Goal: Information Seeking & Learning: Learn about a topic

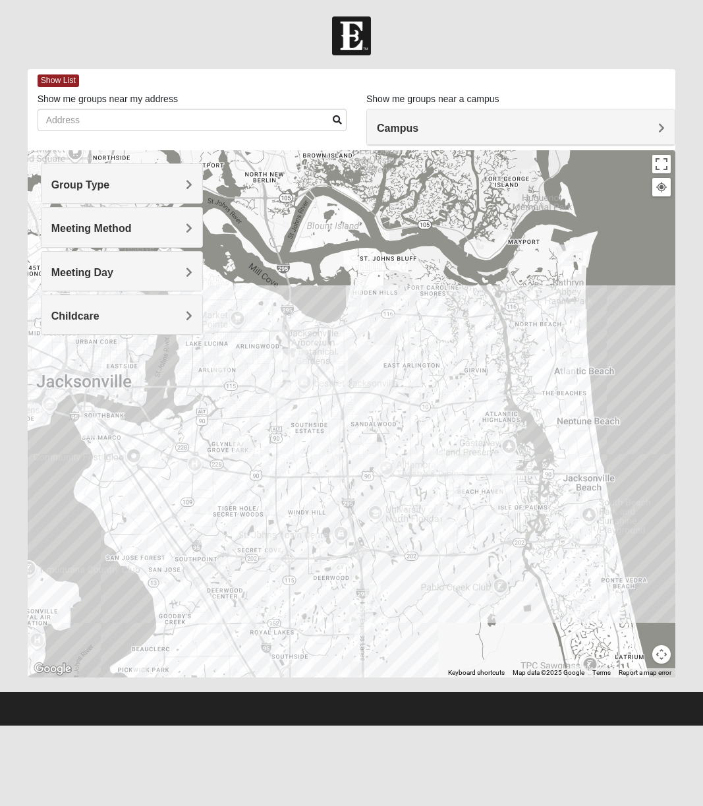
click at [615, 603] on img "Mens Conway 32082" at bounding box center [610, 604] width 16 height 22
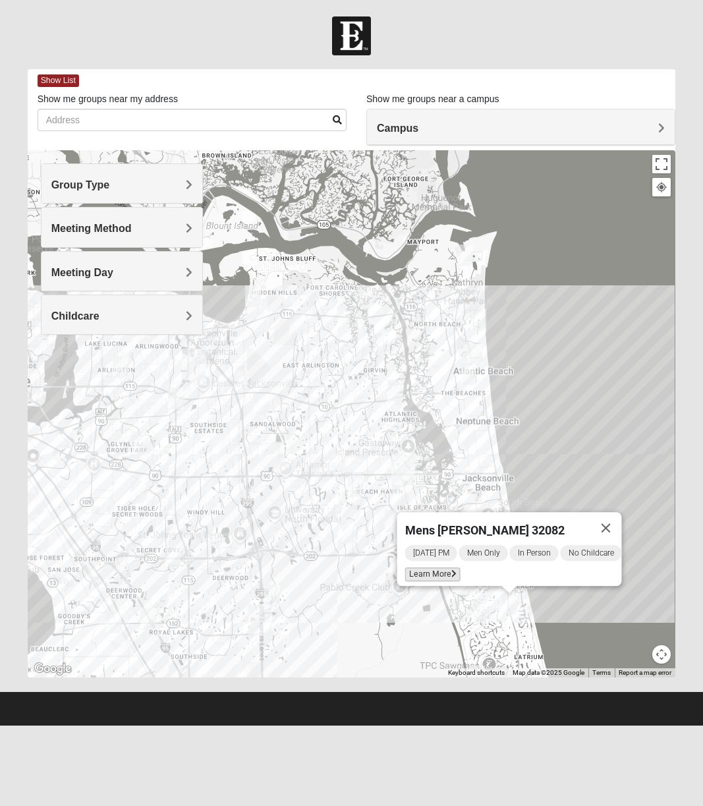
click at [451, 570] on icon at bounding box center [453, 574] width 5 height 8
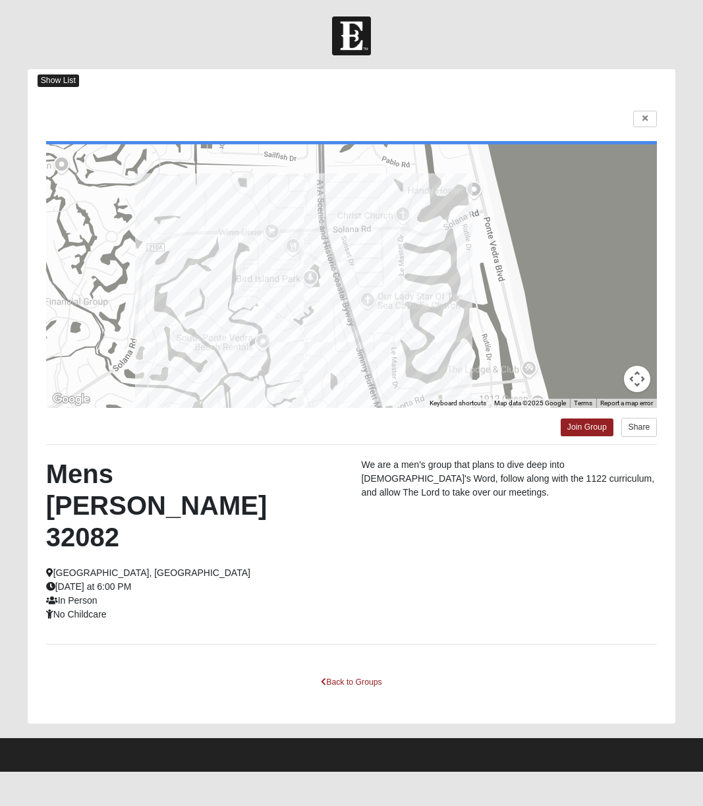
click at [60, 80] on span "Show List" at bounding box center [59, 80] width 42 height 13
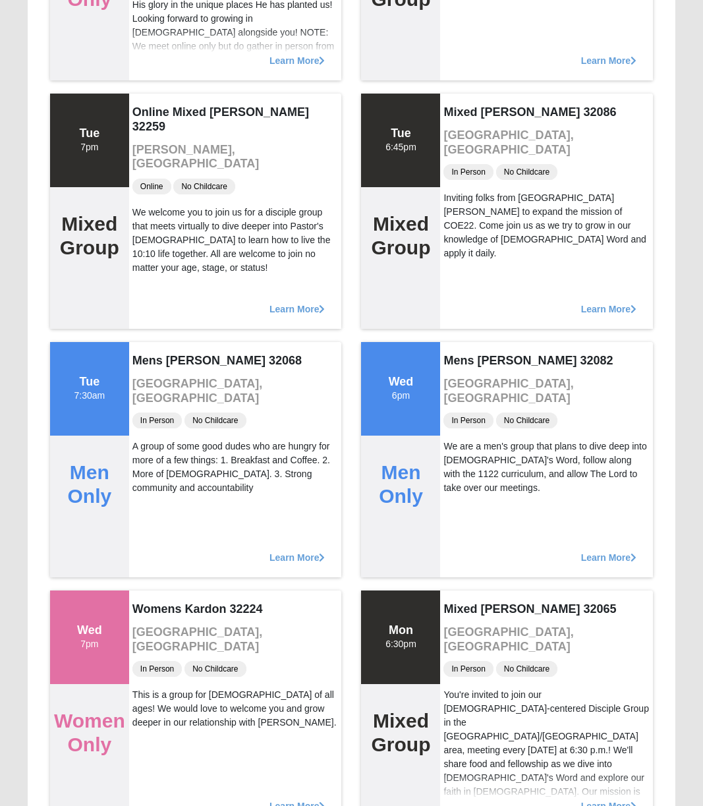
scroll to position [3799, 0]
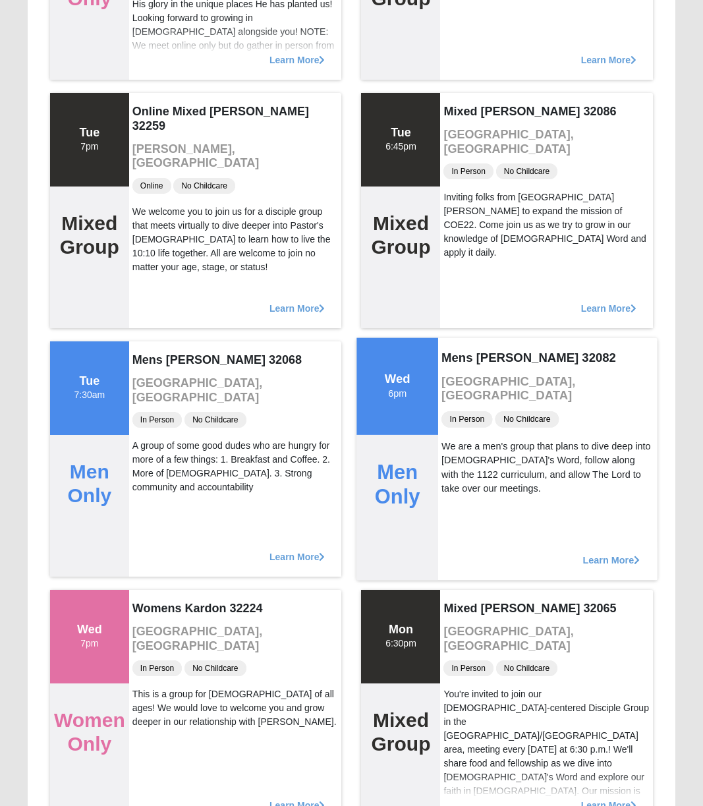
click at [615, 553] on span "Learn More" at bounding box center [611, 553] width 57 height 0
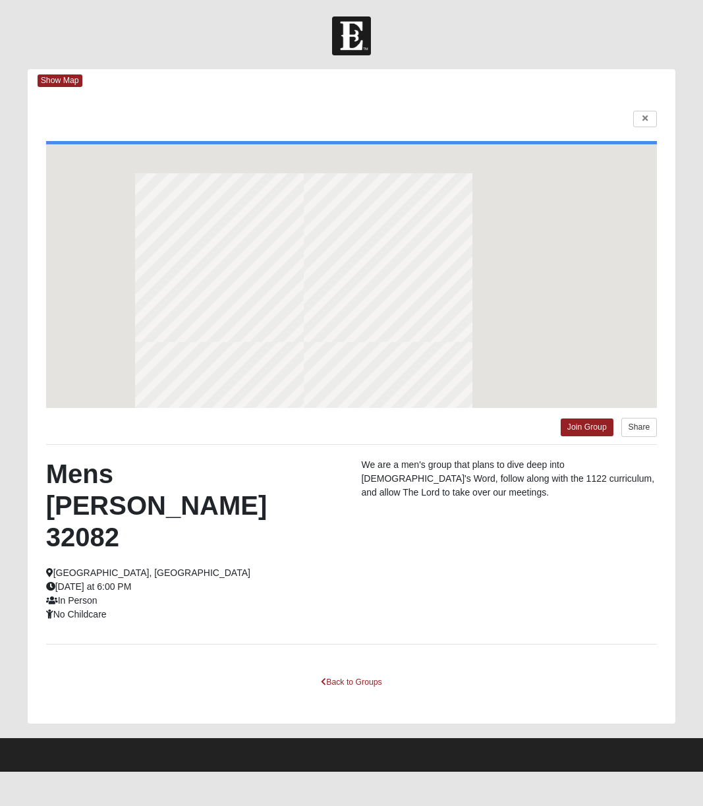
scroll to position [0, 0]
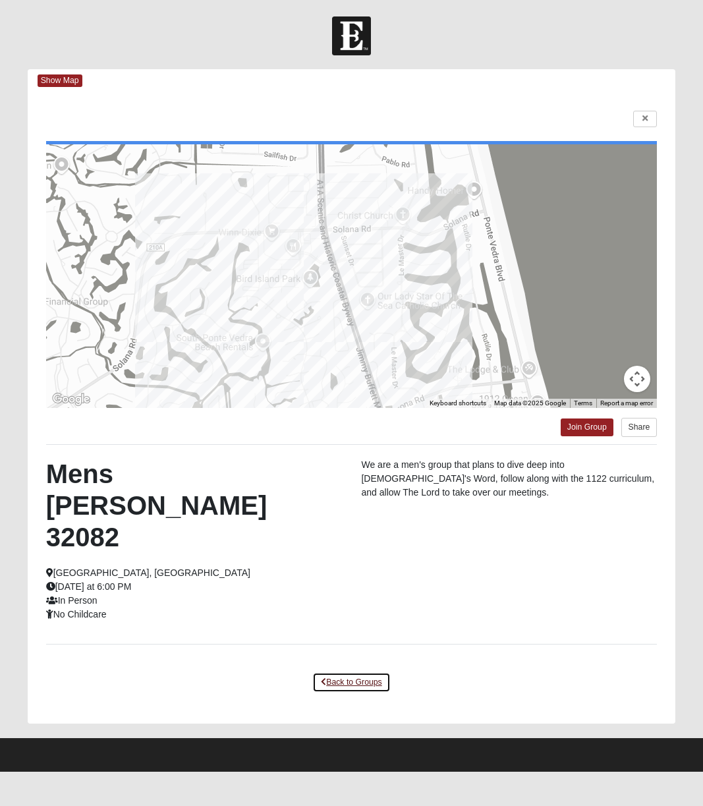
click at [341, 672] on link "Back to Groups" at bounding box center [351, 682] width 78 height 20
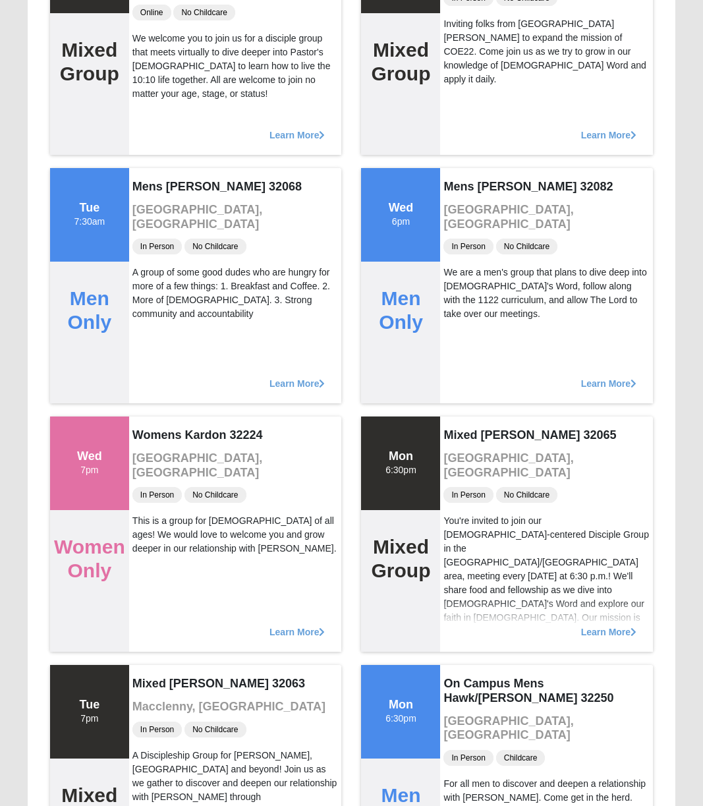
scroll to position [3976, 0]
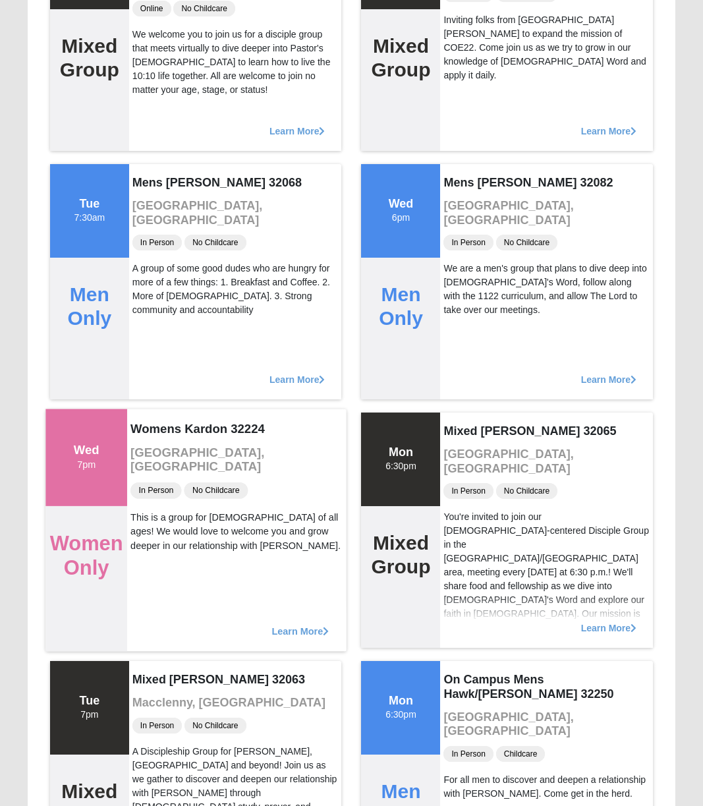
click at [302, 624] on span "Learn More" at bounding box center [299, 624] width 57 height 0
